Goal: Task Accomplishment & Management: Manage account settings

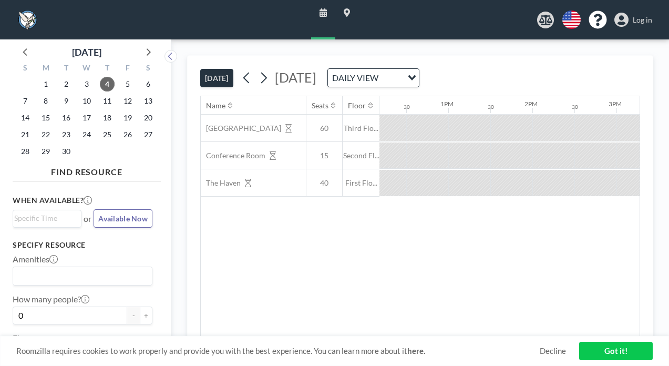
scroll to position [0, 1025]
click at [649, 16] on span "Log in" at bounding box center [642, 19] width 19 height 9
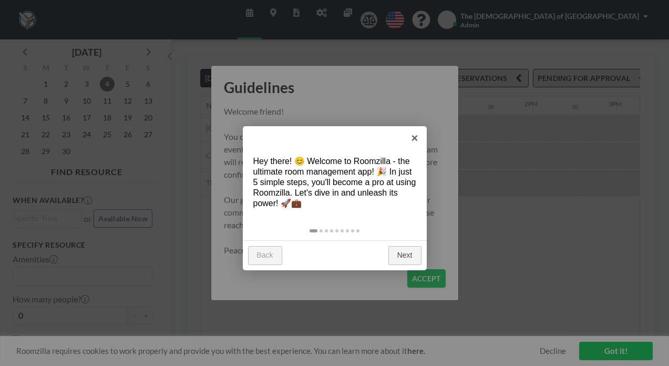
scroll to position [0, 1025]
click at [412, 140] on link "×" at bounding box center [415, 138] width 24 height 24
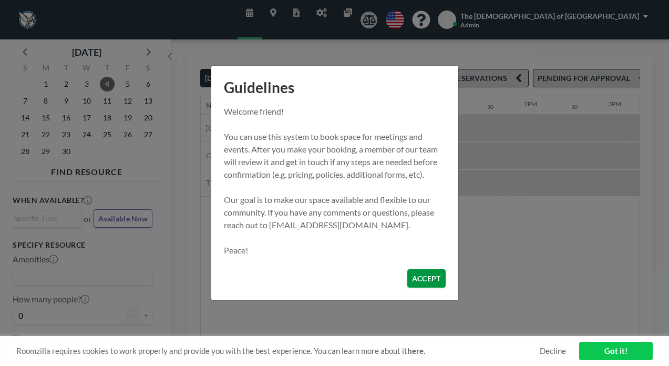
click at [414, 269] on button "ACCEPT" at bounding box center [427, 278] width 38 height 18
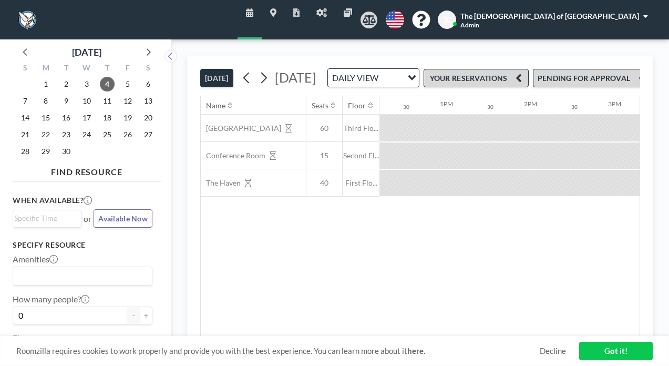
click at [579, 69] on button "PENDING FOR APPROVAL" at bounding box center [591, 78] width 117 height 18
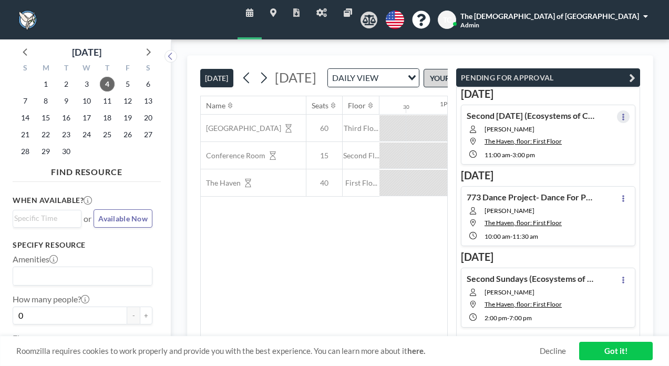
click at [626, 114] on icon at bounding box center [624, 117] width 4 height 7
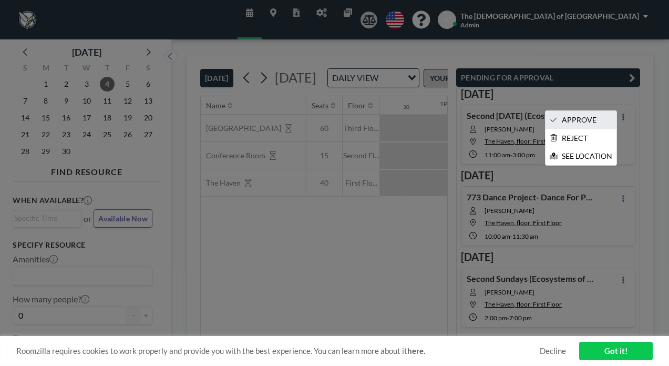
click at [607, 111] on li "APPROVE" at bounding box center [581, 120] width 71 height 18
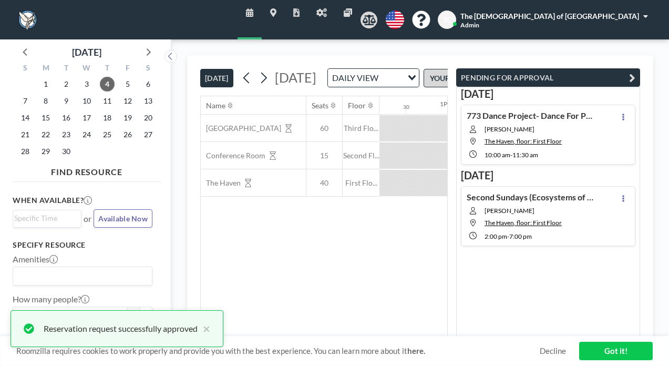
click at [628, 223] on div "[DATE] 773 Dance Project- Dance For PD Class [PERSON_NAME] [GEOGRAPHIC_DATA]: F…" at bounding box center [548, 212] width 184 height 250
click at [625, 195] on icon at bounding box center [624, 198] width 2 height 7
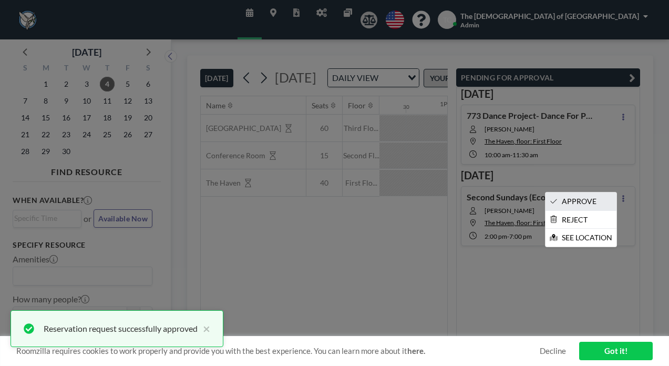
click at [607, 192] on li "APPROVE" at bounding box center [581, 201] width 71 height 18
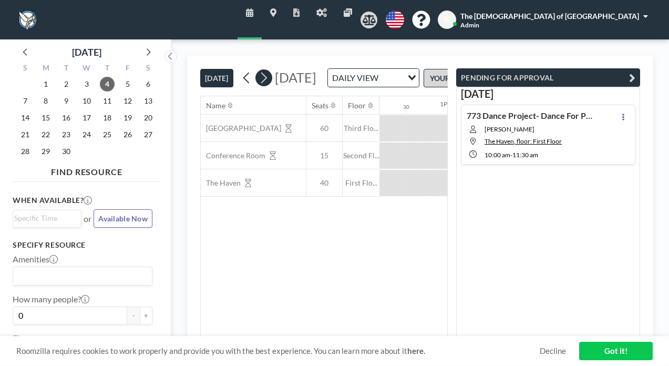
click at [259, 72] on icon at bounding box center [264, 78] width 10 height 16
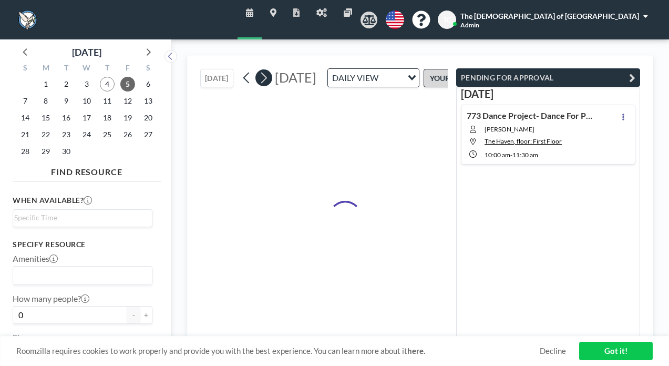
click at [259, 72] on icon at bounding box center [264, 78] width 10 height 16
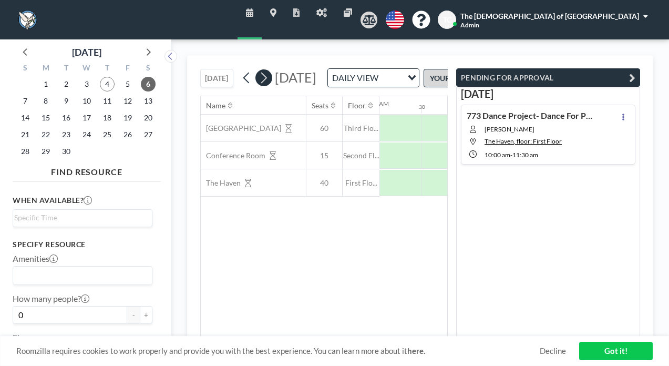
click at [259, 72] on icon at bounding box center [264, 78] width 10 height 16
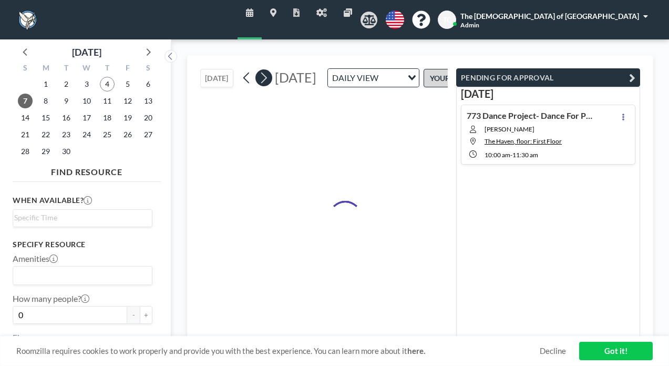
click at [259, 72] on icon at bounding box center [264, 78] width 10 height 16
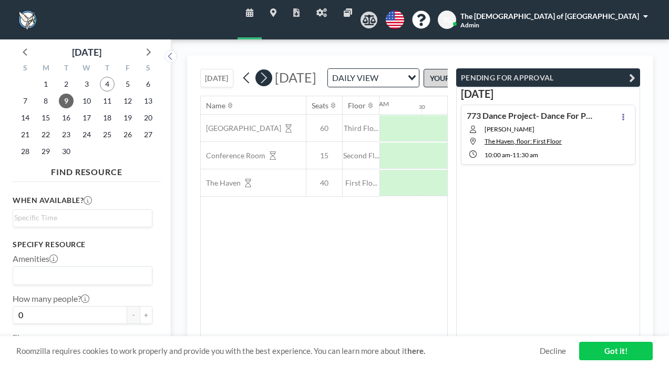
click at [259, 72] on icon at bounding box center [264, 78] width 10 height 16
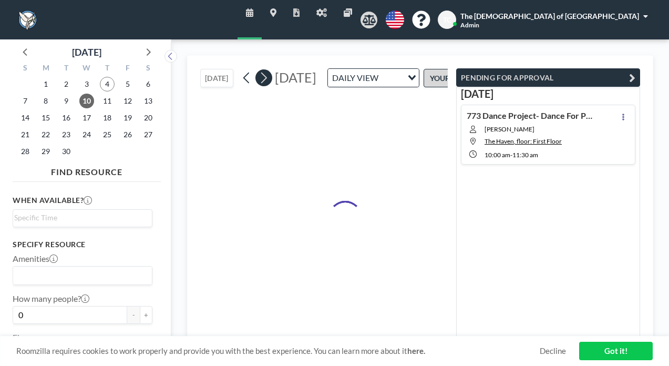
click at [259, 72] on icon at bounding box center [264, 78] width 10 height 16
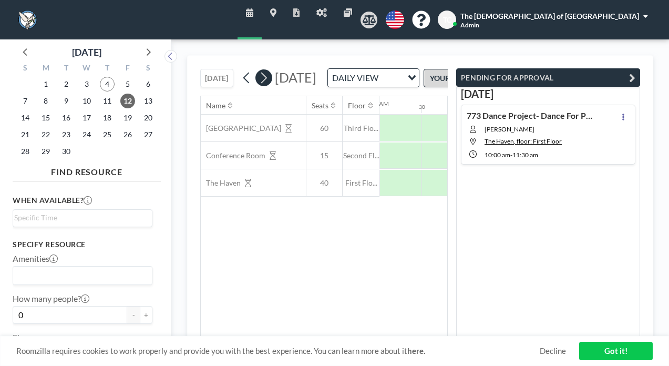
click at [259, 72] on icon at bounding box center [264, 78] width 10 height 16
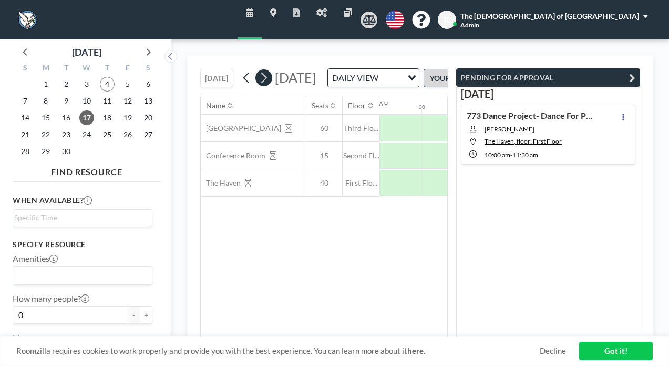
click at [259, 72] on icon at bounding box center [264, 78] width 10 height 16
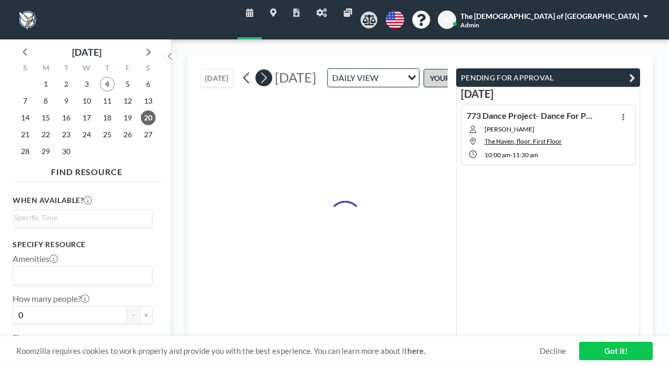
click at [259, 72] on icon at bounding box center [264, 78] width 10 height 16
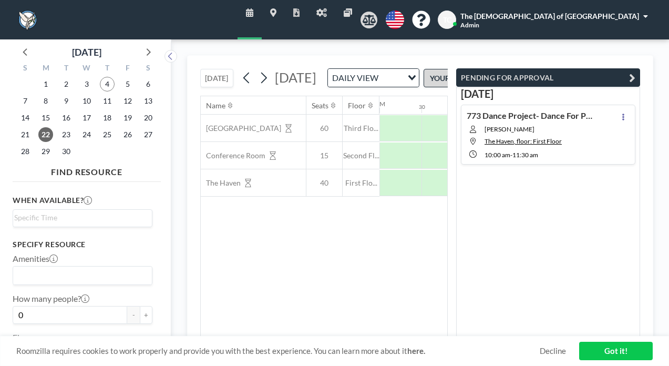
click at [345, 78] on div "DAILY VIEW" at bounding box center [365, 77] width 75 height 16
click at [351, 104] on li "WEEKLY VIEW" at bounding box center [363, 107] width 83 height 15
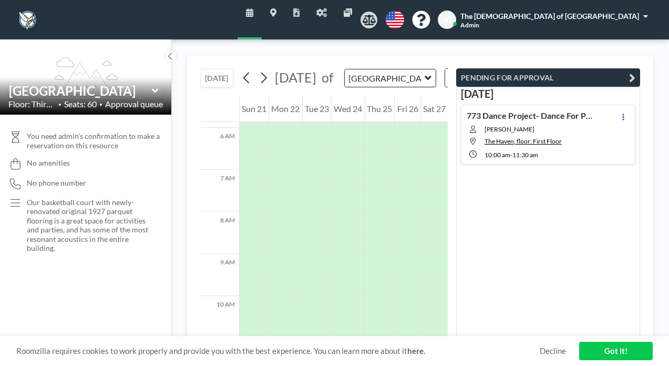
scroll to position [256, 0]
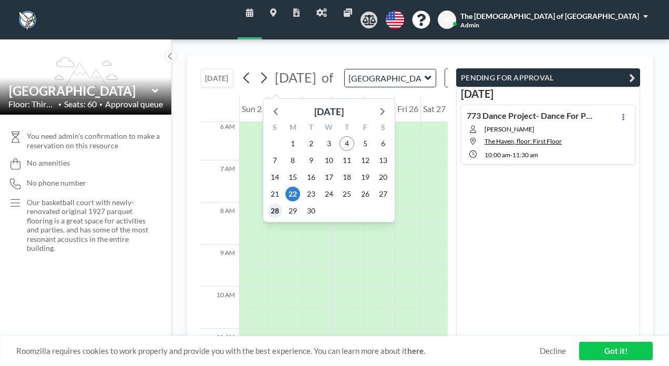
click at [268, 204] on span "28" at bounding box center [275, 211] width 15 height 15
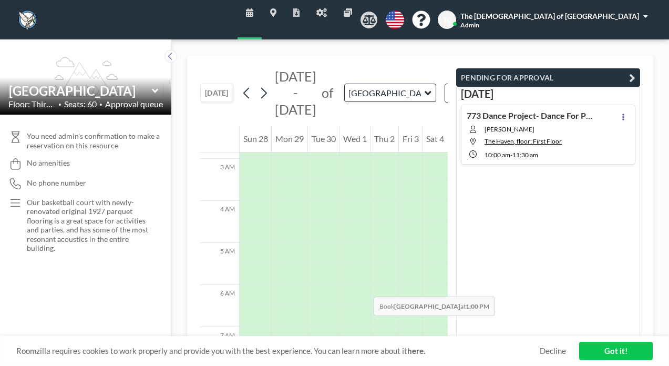
scroll to position [0, 0]
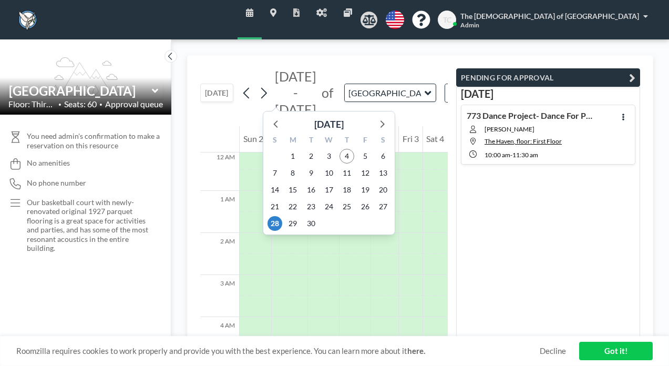
click at [340, 90] on div "[DATE] - [DATE] [DATE] S M T W T F S 31 1 2 3 4 5 6 7 8 9 10 11 12 13 14 15 16 …" at bounding box center [388, 92] width 298 height 49
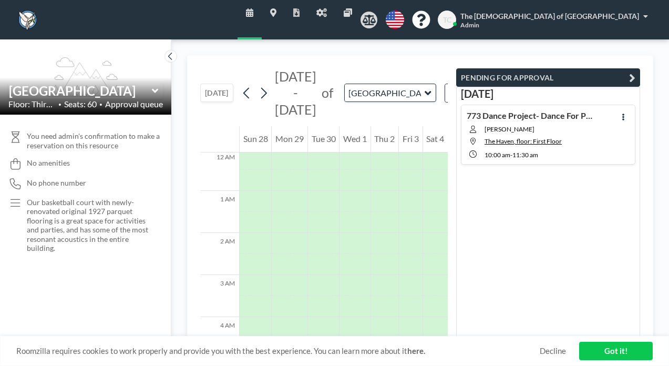
click at [425, 88] on icon at bounding box center [428, 93] width 7 height 11
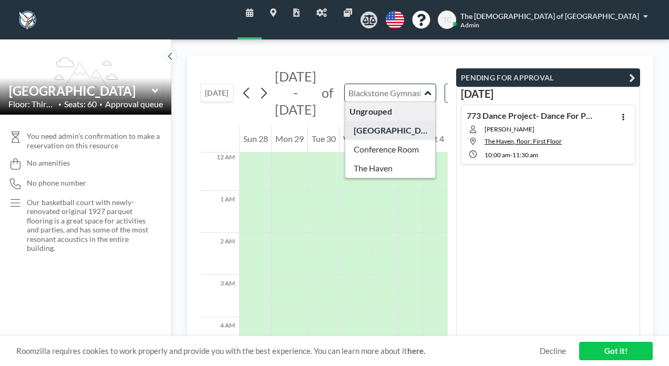
type input "The Haven"
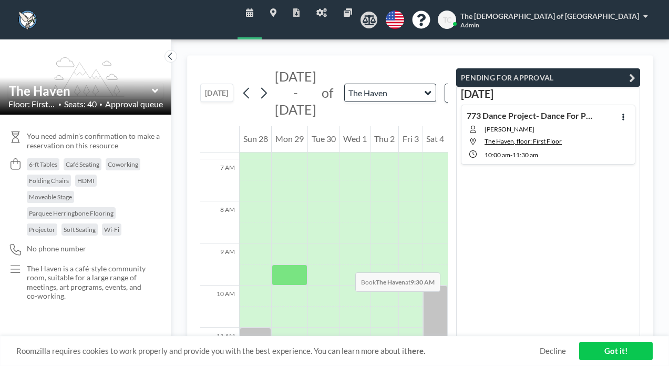
scroll to position [343, 0]
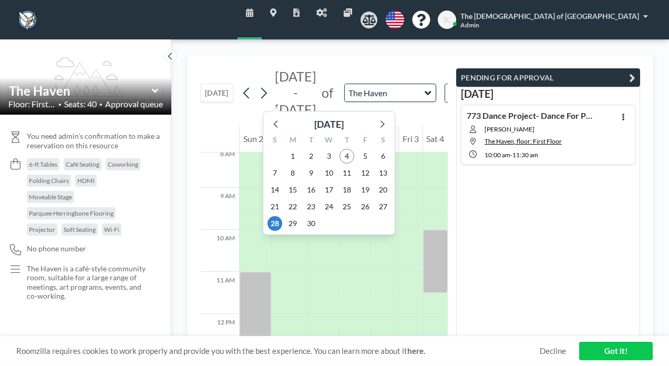
click at [275, 79] on span "[DATE] - [DATE]" at bounding box center [296, 92] width 42 height 49
click at [375, 117] on icon at bounding box center [382, 124] width 14 height 14
click at [268, 199] on span "19" at bounding box center [275, 206] width 15 height 15
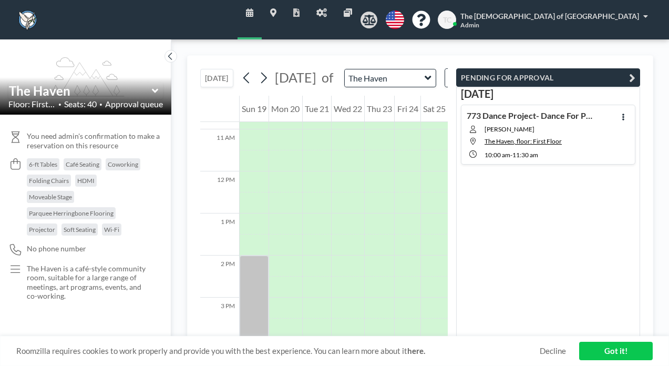
scroll to position [455, 0]
